Goal: Information Seeking & Learning: Learn about a topic

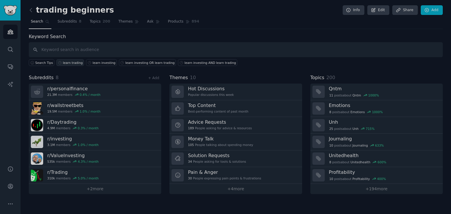
click at [69, 63] on div "learn trading" at bounding box center [73, 63] width 20 height 4
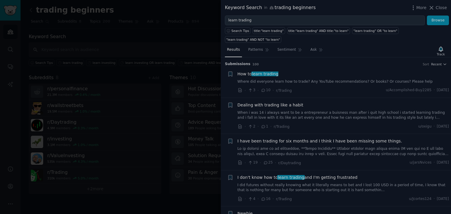
click at [317, 75] on div "How to learn trading Where did everyone learn how to trade? Any YouTube recomme…" at bounding box center [343, 82] width 212 height 23
click at [320, 79] on link "Where did everyone learn how to trade? Any YouTube recommendations? Or books? O…" at bounding box center [343, 81] width 212 height 5
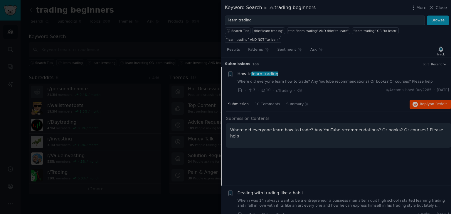
scroll to position [9, 0]
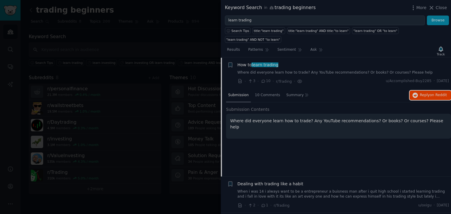
click at [435, 93] on span "on Reddit" at bounding box center [437, 95] width 17 height 4
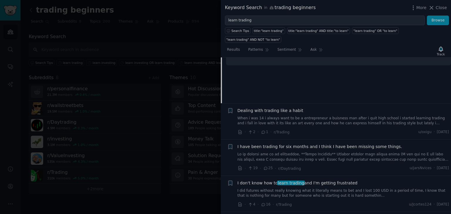
scroll to position [85, 0]
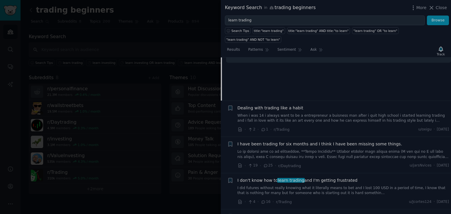
click at [306, 113] on link "When i was 14 i always want to be a entrepreneur a buisness man after i quit hi…" at bounding box center [343, 118] width 212 height 10
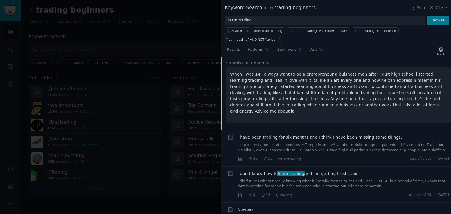
scroll to position [90, 0]
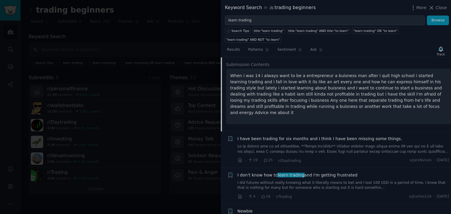
click at [321, 144] on link at bounding box center [343, 149] width 212 height 10
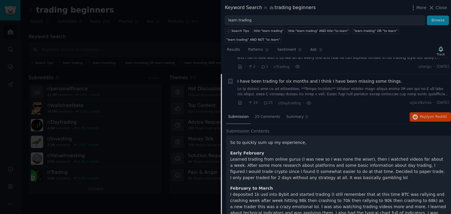
scroll to position [65, 0]
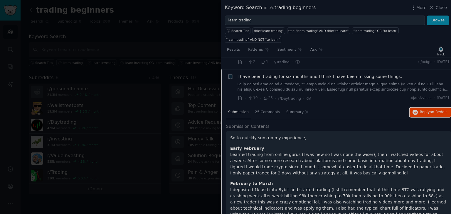
click at [437, 110] on span "on Reddit" at bounding box center [437, 112] width 17 height 4
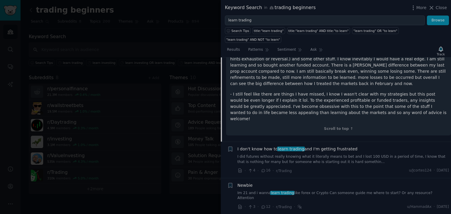
scroll to position [482, 0]
click at [324, 154] on link "I did futures without really knowing what it literally means to bet and I lost …" at bounding box center [343, 159] width 212 height 10
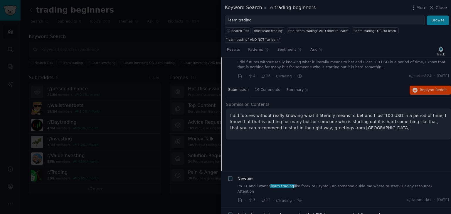
scroll to position [113, 0]
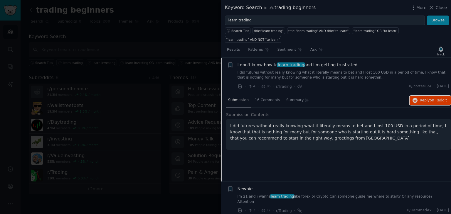
click at [421, 98] on span "Reply on Reddit" at bounding box center [433, 100] width 27 height 5
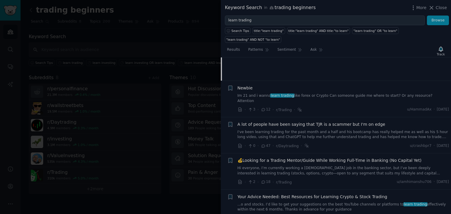
scroll to position [214, 0]
click at [319, 93] on link "Im 21 and i wanna learn trading like forex or Crypto Can someone guide me where…" at bounding box center [343, 98] width 212 height 10
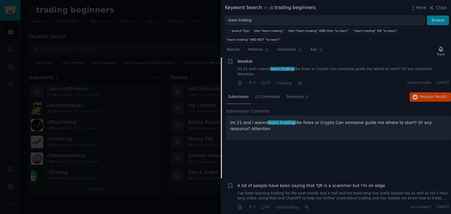
scroll to position [149, 0]
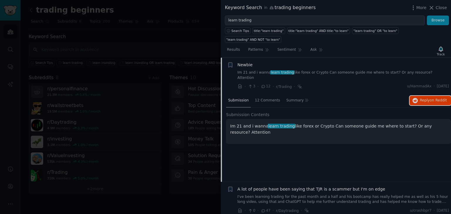
click at [434, 98] on span "on Reddit" at bounding box center [437, 100] width 17 height 4
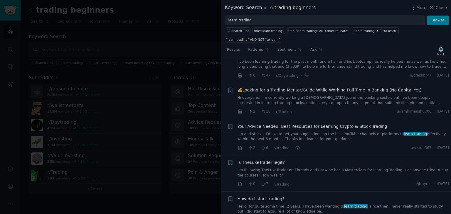
scroll to position [285, 0]
click at [323, 95] on link "Hi everyone, I’m currently working a [DEMOGRAPHIC_DATA] job in the banking sect…" at bounding box center [343, 100] width 212 height 10
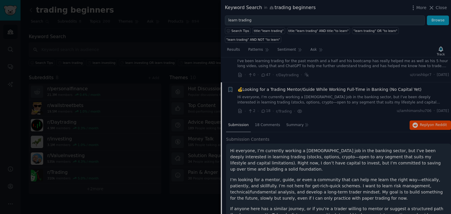
scroll to position [216, 0]
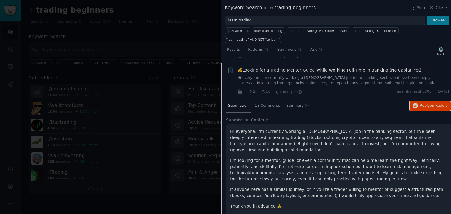
click at [420, 103] on span "Reply on Reddit" at bounding box center [433, 105] width 27 height 5
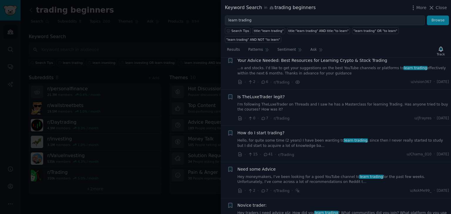
scroll to position [393, 0]
click at [296, 137] on link "Hello, for quite some time (2 years) I have been wanting to learn trading , sin…" at bounding box center [343, 142] width 212 height 10
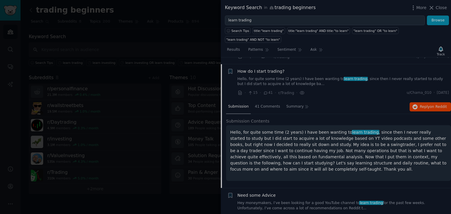
scroll to position [324, 0]
click at [422, 99] on div "Submission 41 Comments Summary Reply on Reddit" at bounding box center [338, 106] width 225 height 14
click at [430, 104] on span "on Reddit" at bounding box center [437, 106] width 17 height 4
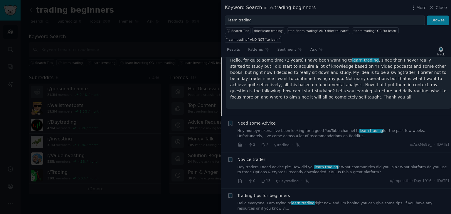
scroll to position [396, 0]
click at [335, 128] on link "Hey moneymakers, I’ve been looking for a good YouTube channel to learn trading …" at bounding box center [343, 133] width 212 height 10
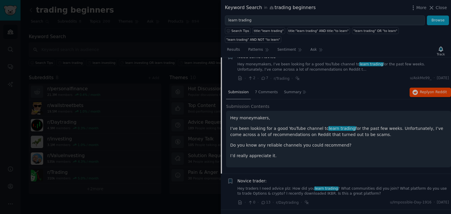
scroll to position [361, 0]
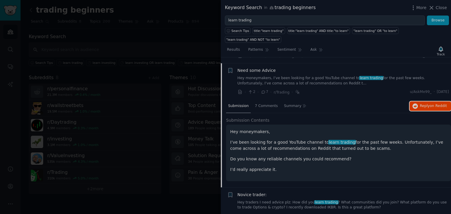
click at [430, 104] on span "on Reddit" at bounding box center [437, 106] width 17 height 4
